Goal: Information Seeking & Learning: Compare options

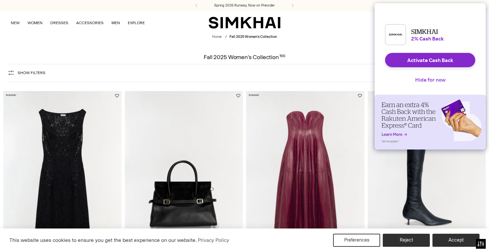
click at [422, 83] on button "Hide for now" at bounding box center [430, 80] width 41 height 14
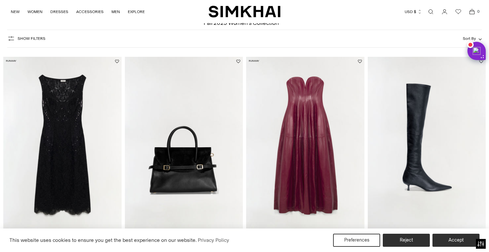
scroll to position [42, 0]
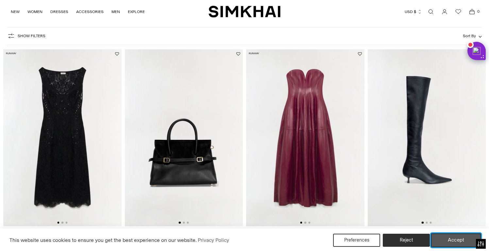
click at [455, 245] on button "Accept" at bounding box center [456, 241] width 50 height 14
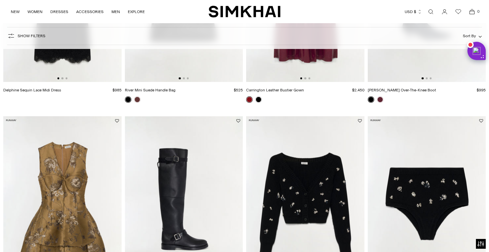
scroll to position [151, 0]
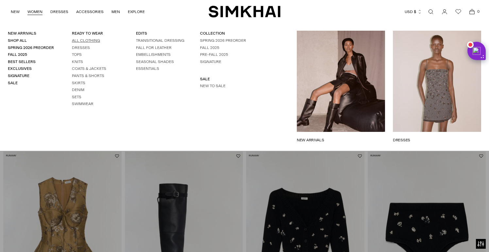
click at [79, 40] on link "All Clothing" at bounding box center [86, 40] width 28 height 5
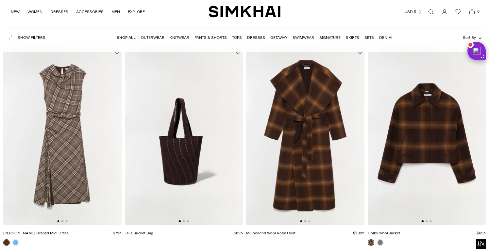
scroll to position [52, 0]
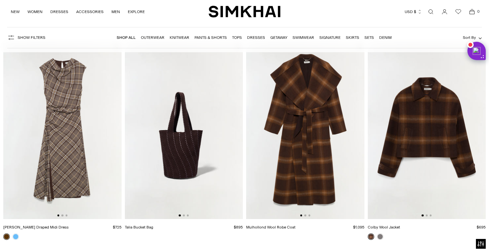
click at [179, 135] on img at bounding box center [184, 130] width 118 height 177
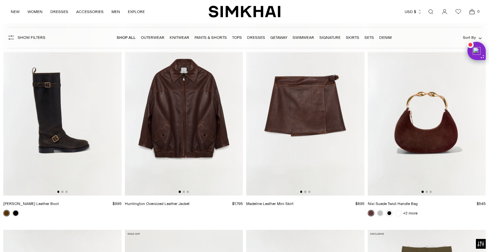
scroll to position [1338, 0]
click at [448, 103] on img at bounding box center [426, 106] width 118 height 177
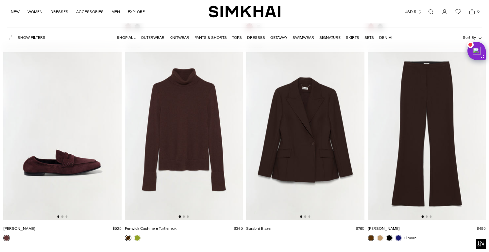
scroll to position [3219, 0]
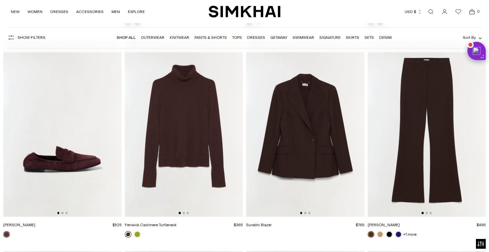
click at [313, 132] on img at bounding box center [305, 128] width 118 height 177
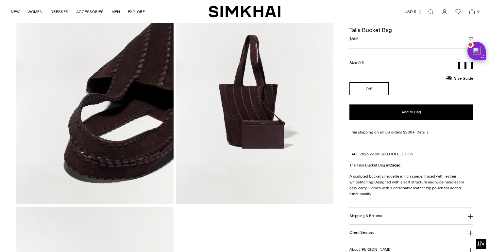
scroll to position [109, 0]
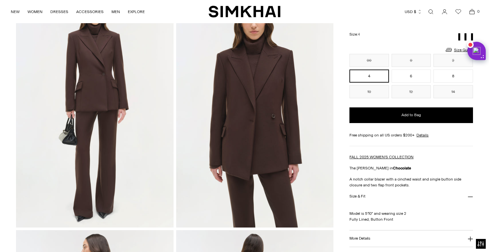
scroll to position [57, 0]
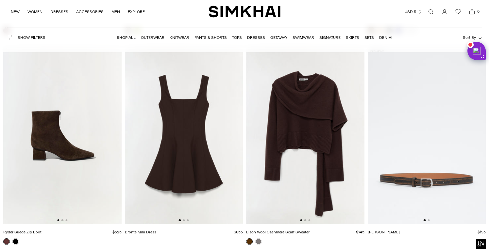
scroll to position [3423, 0]
click at [304, 133] on img at bounding box center [305, 135] width 118 height 177
click at [61, 179] on img at bounding box center [62, 135] width 118 height 177
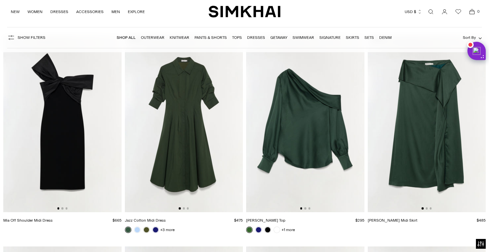
scroll to position [7451, 0]
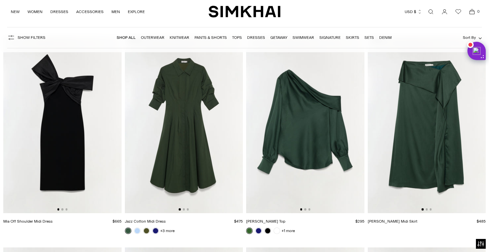
click at [282, 166] on img at bounding box center [305, 124] width 118 height 177
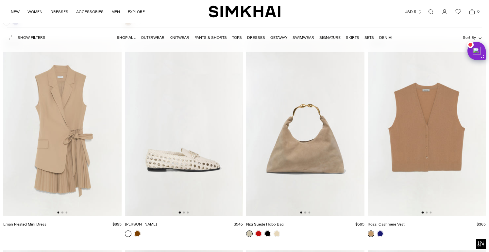
scroll to position [11260, 0]
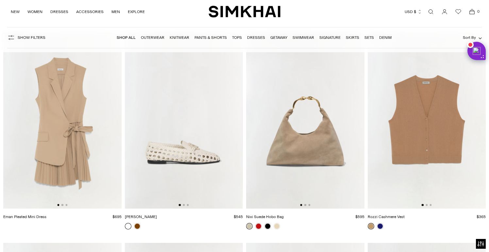
click at [426, 162] on img at bounding box center [426, 120] width 118 height 177
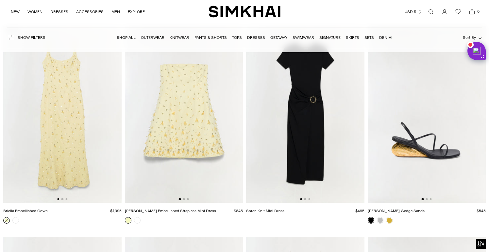
scroll to position [13803, 0]
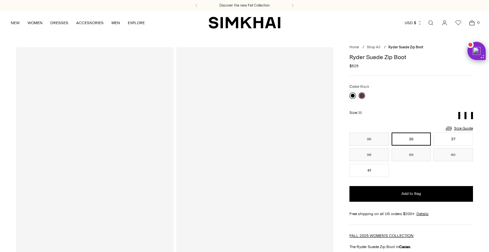
click at [353, 95] on link at bounding box center [352, 95] width 7 height 7
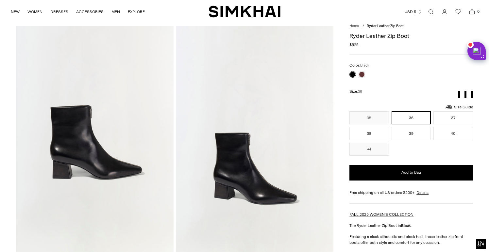
scroll to position [21, 0]
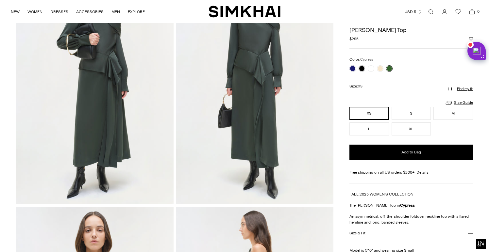
scroll to position [2, 0]
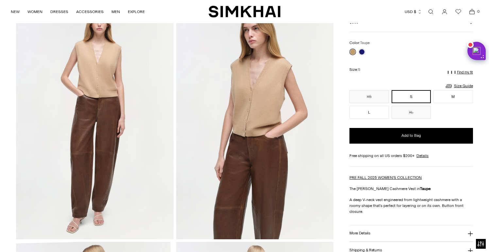
scroll to position [27, 0]
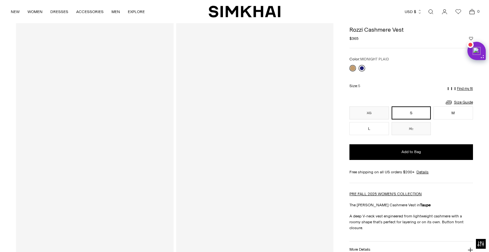
click at [359, 68] on link at bounding box center [361, 68] width 7 height 7
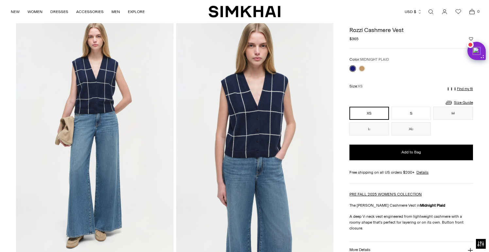
scroll to position [10, 0]
